Goal: Information Seeking & Learning: Learn about a topic

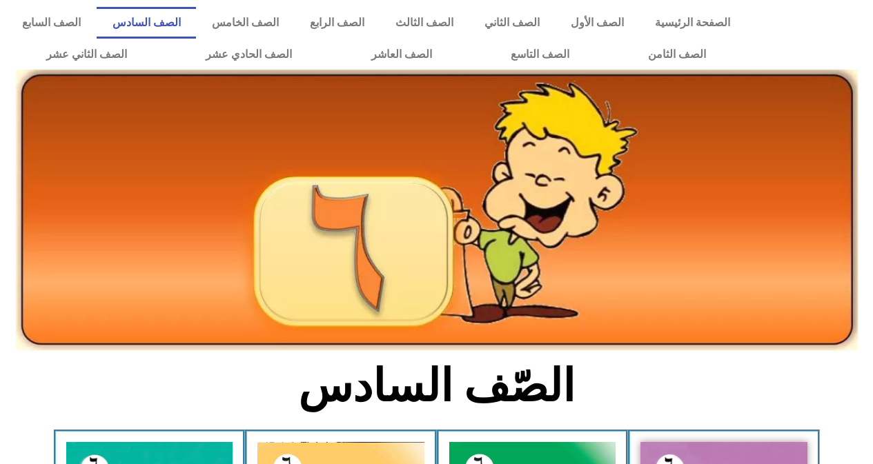
scroll to position [766, 0]
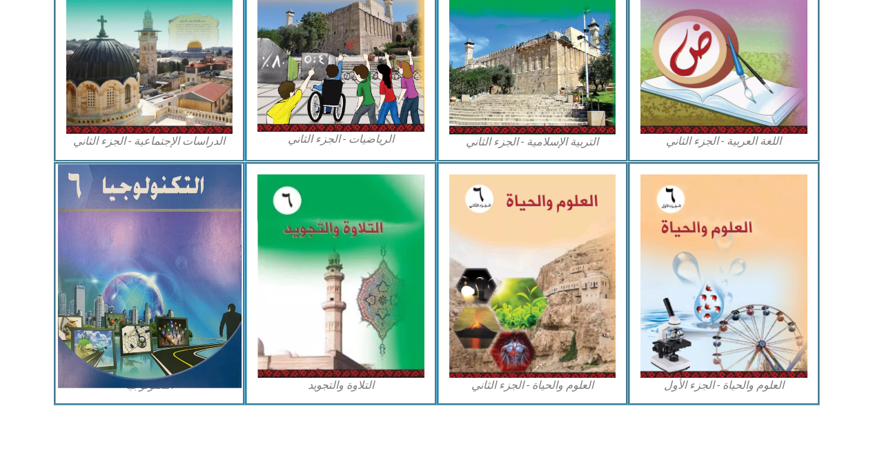
click at [217, 253] on img at bounding box center [149, 276] width 184 height 224
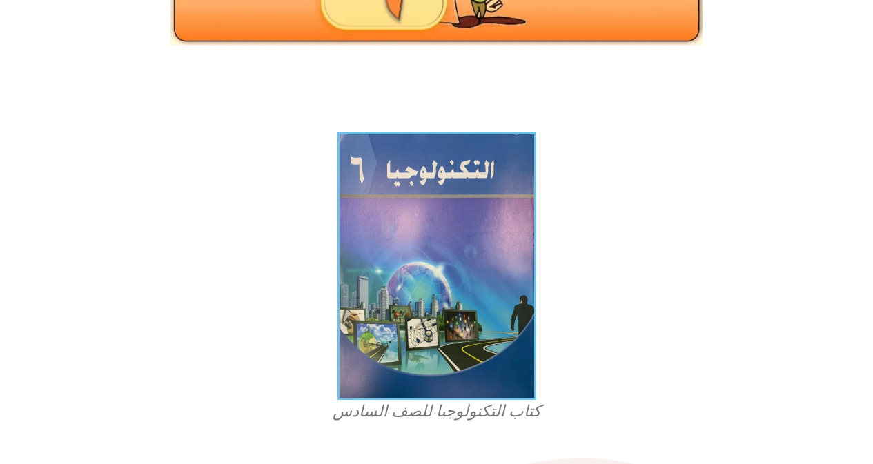
scroll to position [552, 0]
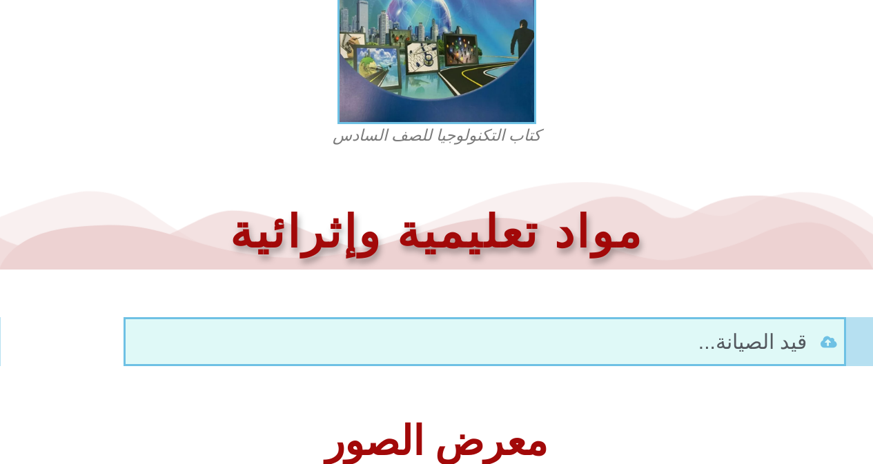
click at [539, 72] on figure "كتاب التكنولوجيا للصف السادس" at bounding box center [436, 2] width 331 height 290
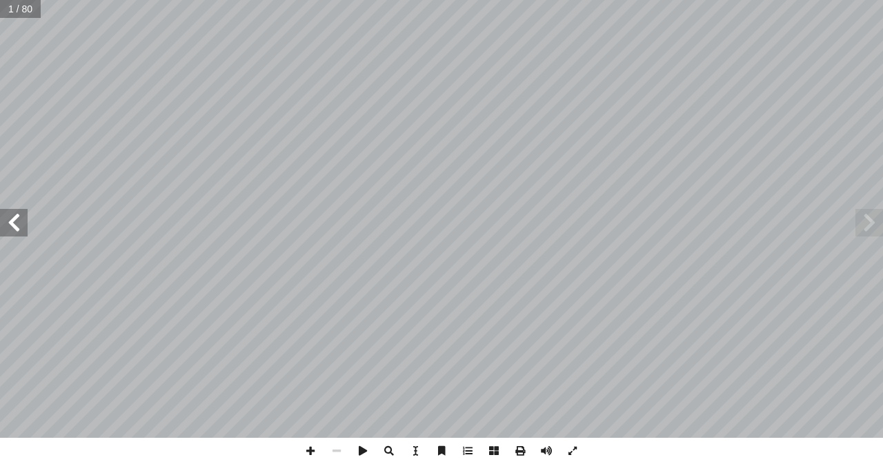
click at [18, 232] on span at bounding box center [14, 223] width 28 height 28
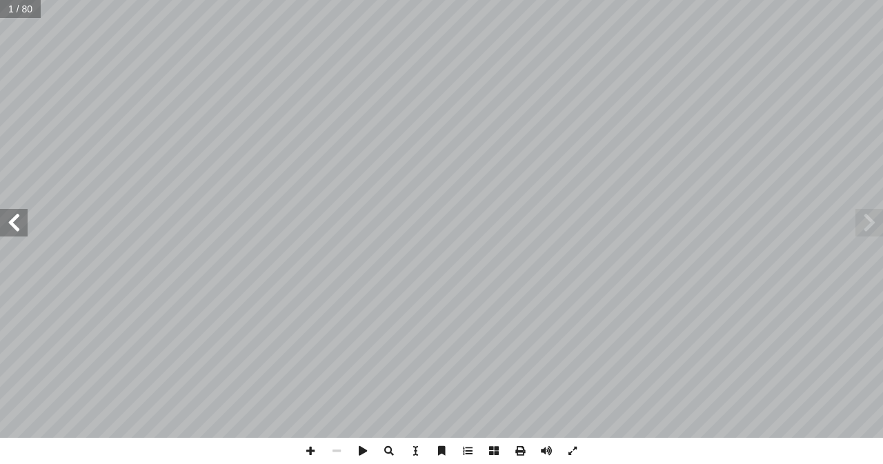
click at [18, 232] on span at bounding box center [14, 223] width 28 height 28
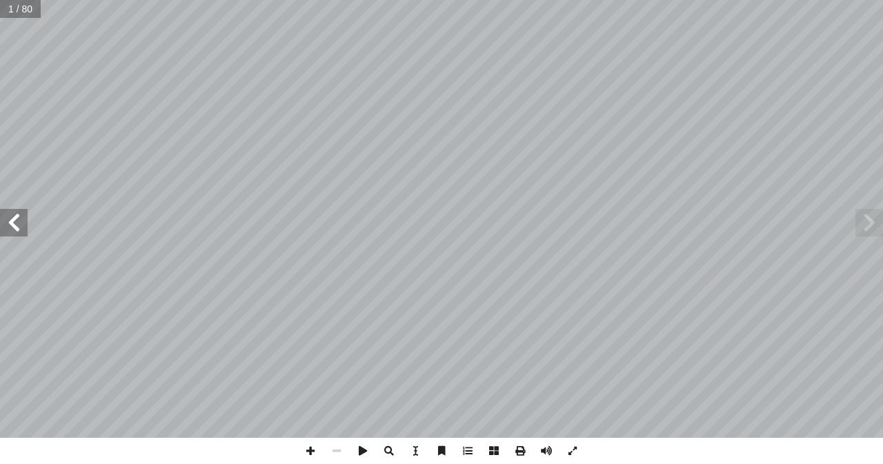
click at [18, 232] on span at bounding box center [14, 223] width 28 height 28
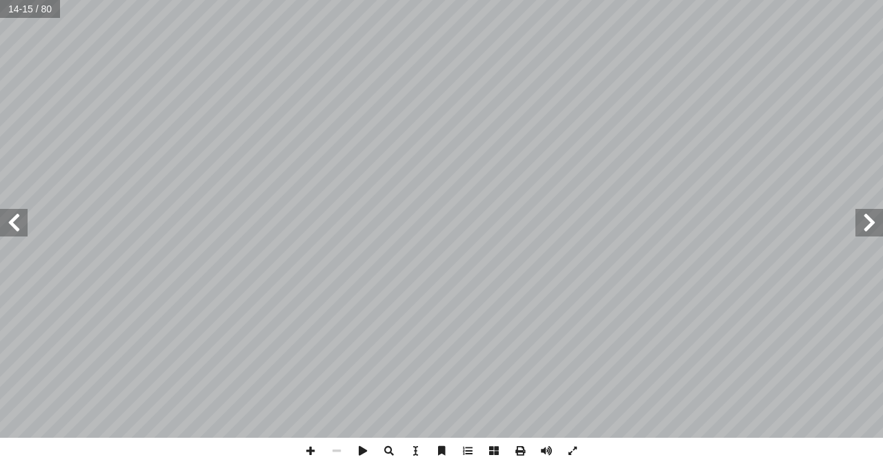
click at [18, 232] on span at bounding box center [14, 223] width 28 height 28
click at [11, 235] on span at bounding box center [14, 223] width 28 height 28
click at [379, 365] on div "16 اكتب ملاحظاتك في التقرير الآتي: ملاحظة تجربة: ............: إنه في يوم .....…" at bounding box center [441, 232] width 883 height 464
drag, startPoint x: 301, startPoint y: 450, endPoint x: 455, endPoint y: -6, distance: 480.6
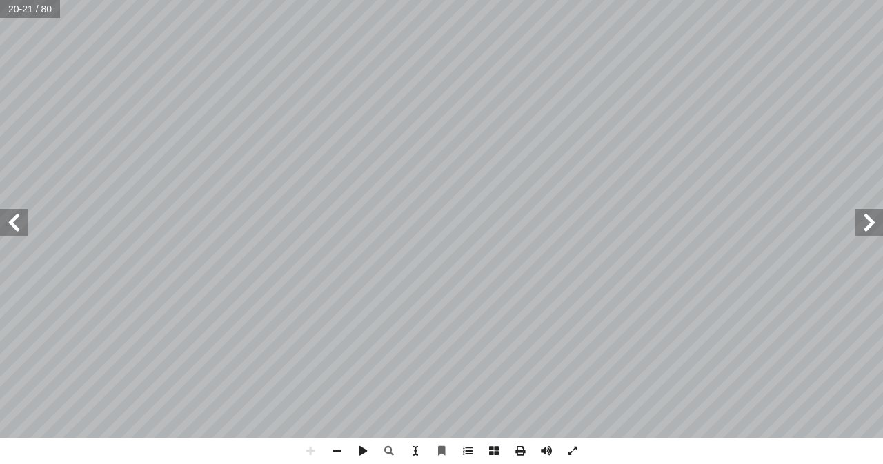
click at [455, 0] on html "الصفحة الرئيسية الصف الأول الصف الثاني الصف الثالث الصف الرابع الصف الخامس الصف…" at bounding box center [441, 63] width 883 height 126
click at [25, 232] on span at bounding box center [14, 223] width 28 height 28
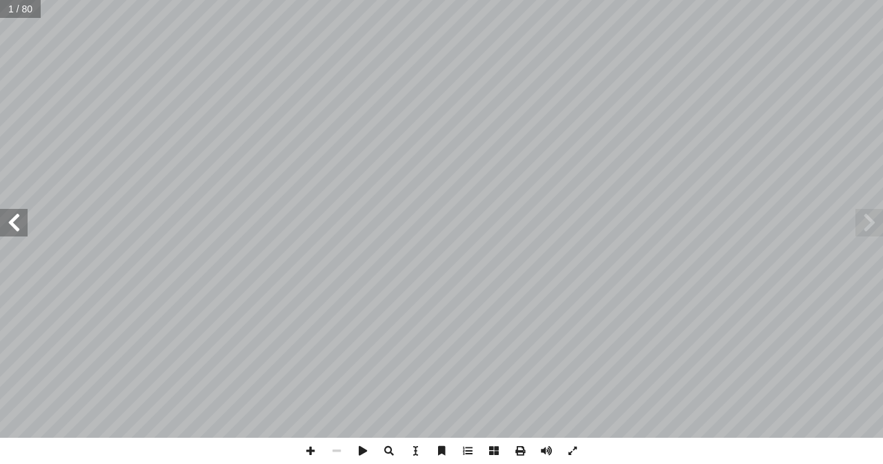
click at [25, 232] on span at bounding box center [14, 223] width 28 height 28
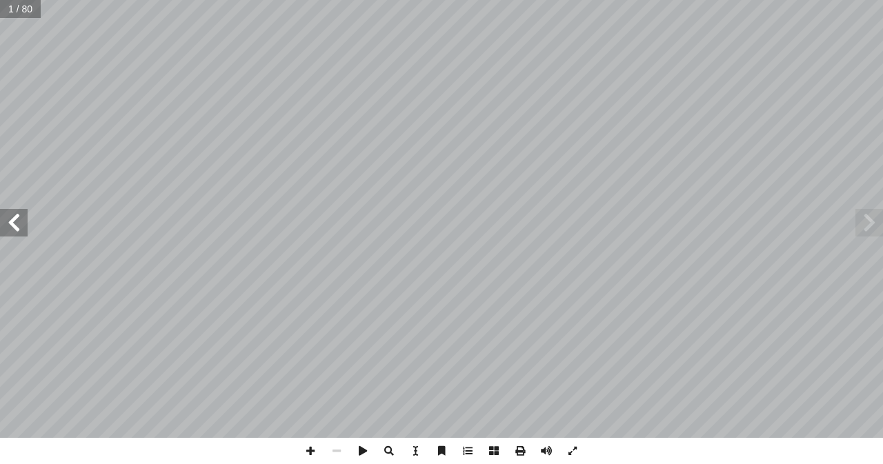
click at [25, 232] on span at bounding box center [14, 223] width 28 height 28
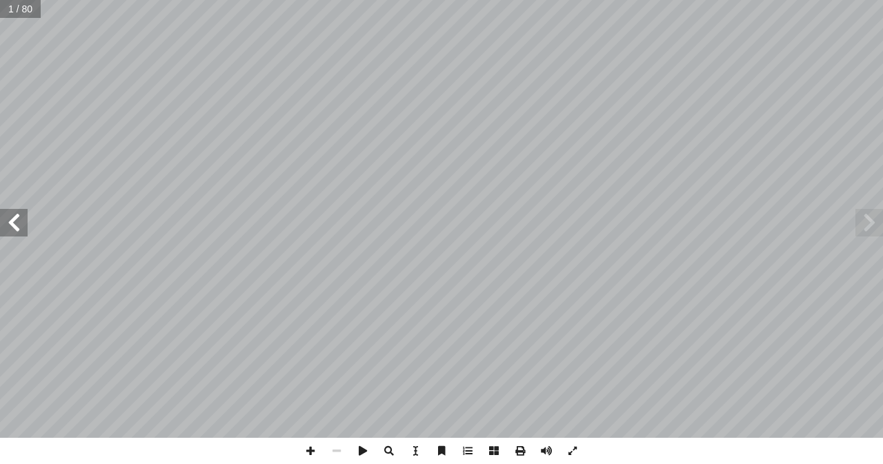
click at [25, 232] on span at bounding box center [14, 223] width 28 height 28
